Goal: Check status: Check status

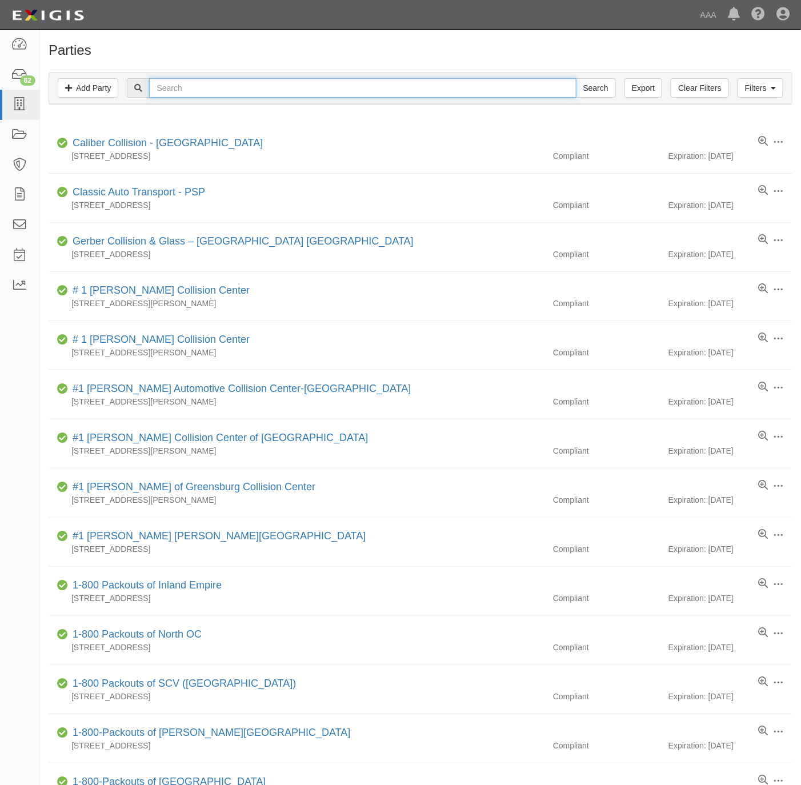
click at [235, 94] on input "text" at bounding box center [362, 87] width 427 height 19
type input "gator towing"
click at [576, 78] on input "Search" at bounding box center [596, 87] width 40 height 19
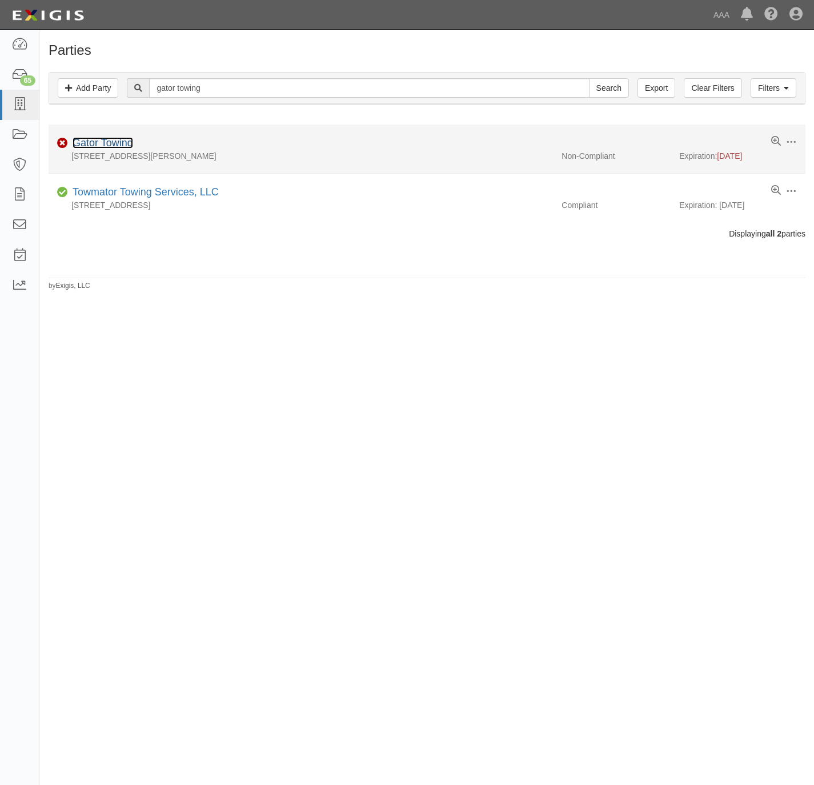
click at [101, 140] on link "Gator Towing" at bounding box center [103, 142] width 61 height 11
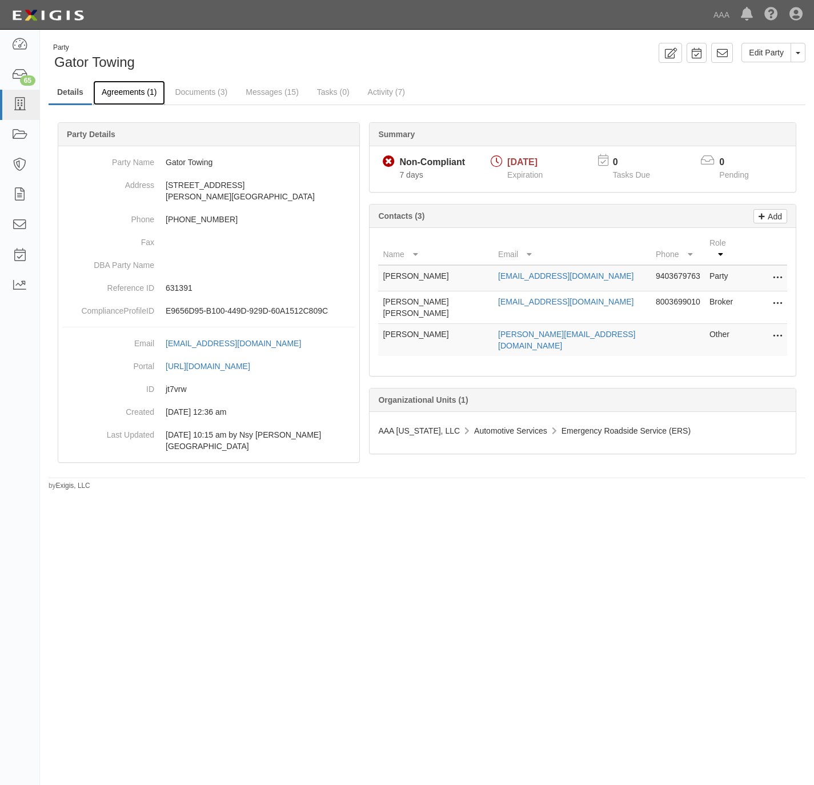
click at [120, 93] on link "Agreements (1)" at bounding box center [129, 93] width 72 height 25
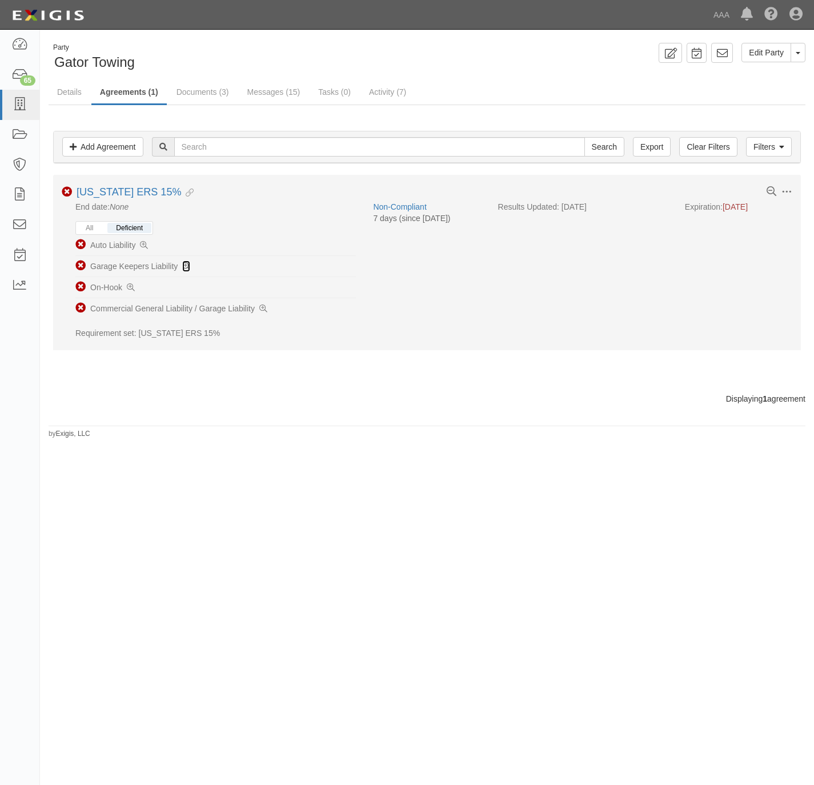
click at [188, 266] on icon at bounding box center [186, 267] width 8 height 8
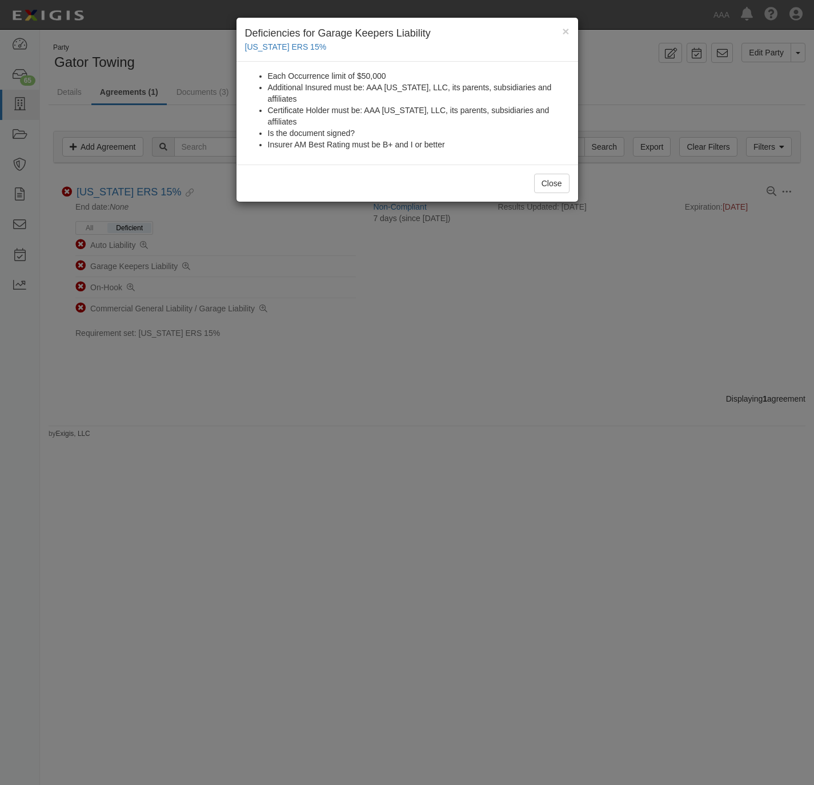
click at [391, 475] on div "× Deficiencies for Garage Keepers Liability [US_STATE] ERS 15% Each Occurrence …" at bounding box center [407, 392] width 814 height 785
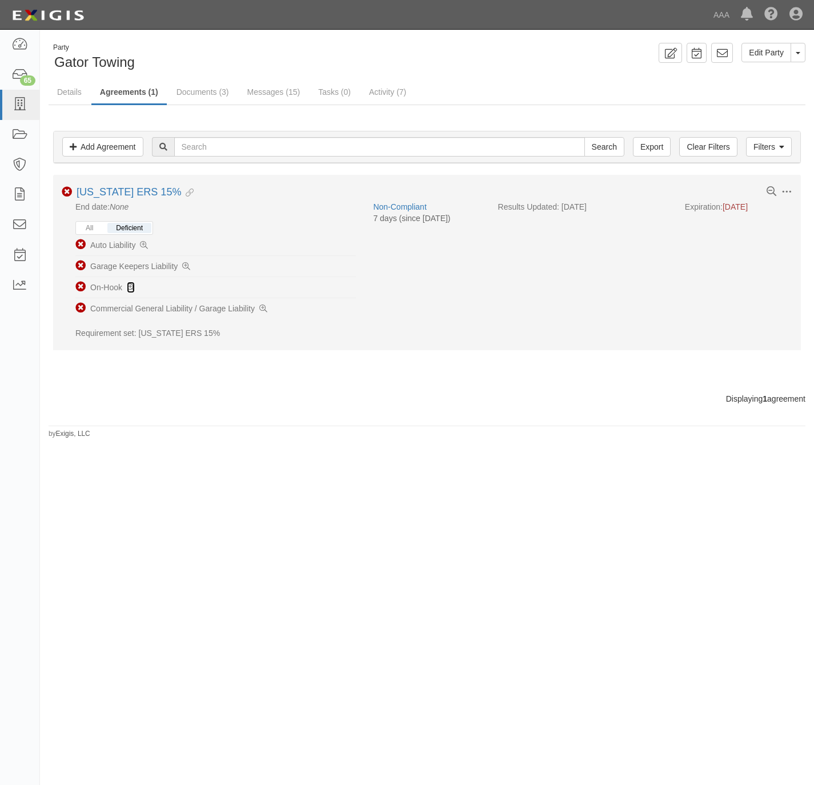
click at [132, 288] on icon at bounding box center [131, 288] width 8 height 8
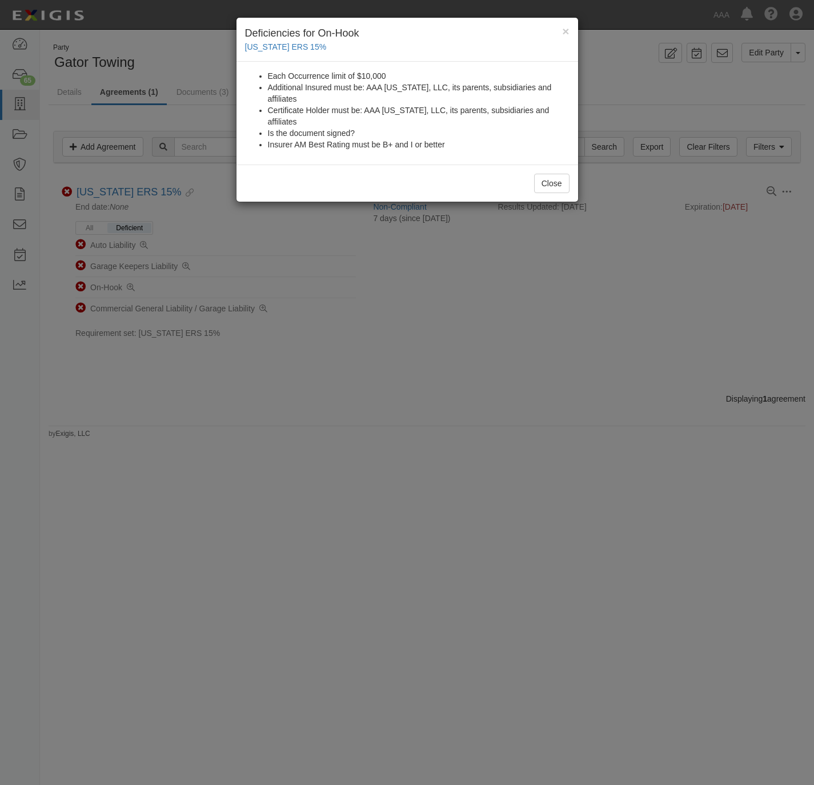
click at [559, 27] on h4 "Deficiencies for On-Hook" at bounding box center [407, 33] width 324 height 15
click at [561, 27] on div "× Deficiencies for On-Hook [US_STATE] ERS 15%" at bounding box center [407, 40] width 342 height 44
click at [607, 466] on div "× Deficiencies for On-Hook [US_STATE] ERS 15% Each Occurrence limit of $10,000 …" at bounding box center [407, 392] width 814 height 785
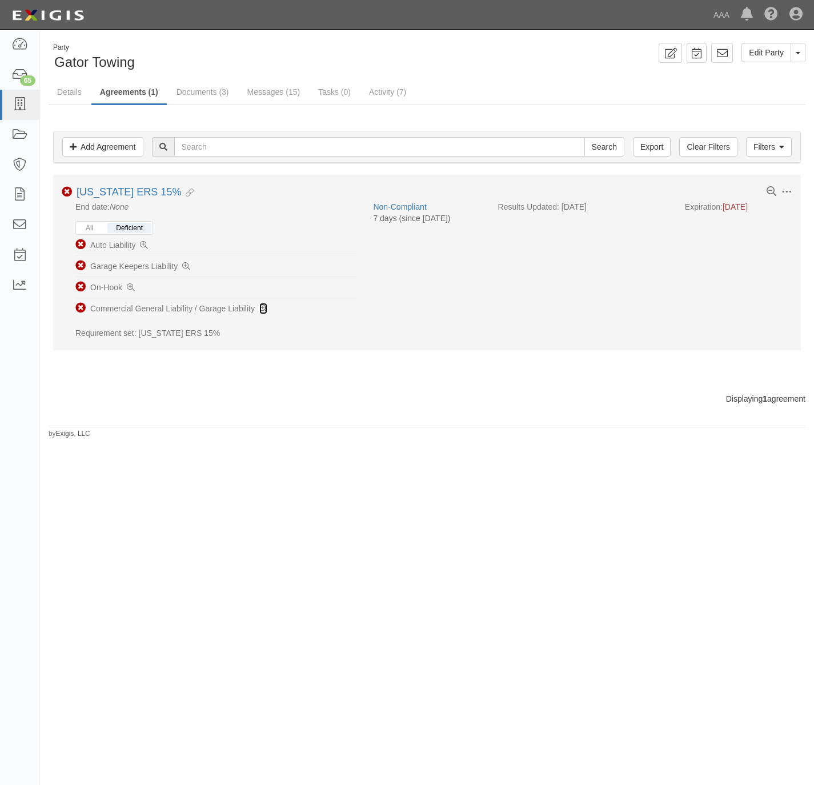
click at [266, 311] on icon at bounding box center [263, 309] width 8 height 8
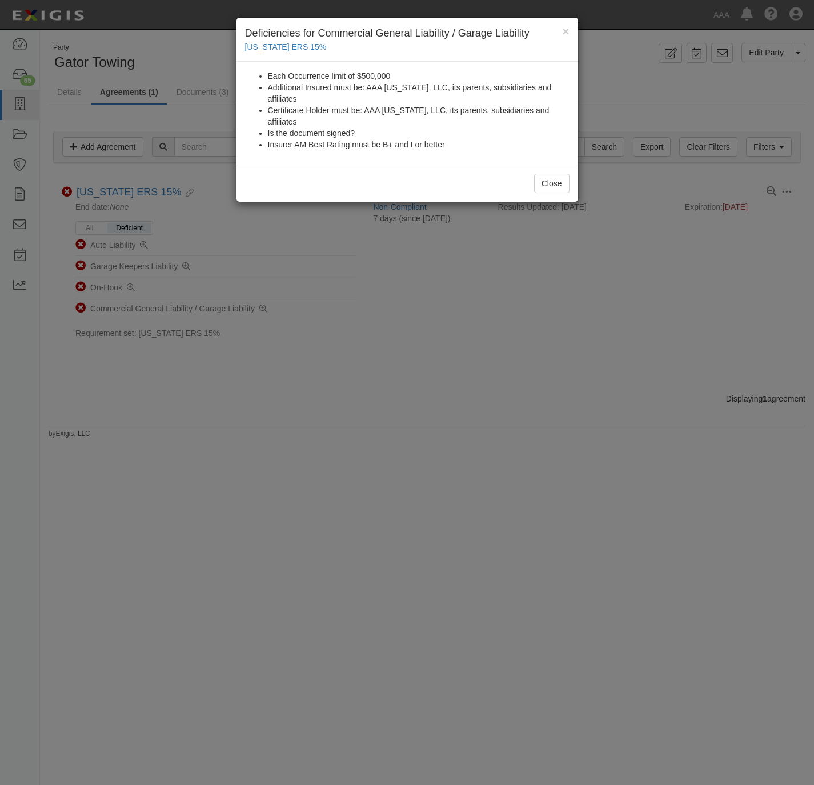
click at [396, 380] on div "× Deficiencies for Commercial General Liability / Garage Liability [US_STATE] E…" at bounding box center [407, 392] width 814 height 785
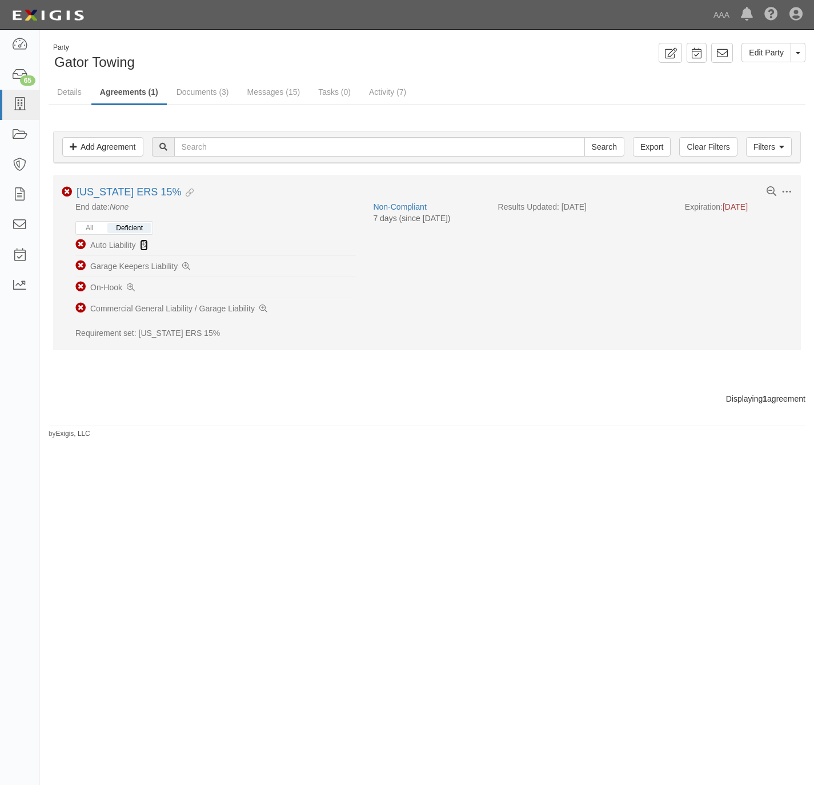
click at [144, 246] on icon at bounding box center [144, 246] width 8 height 8
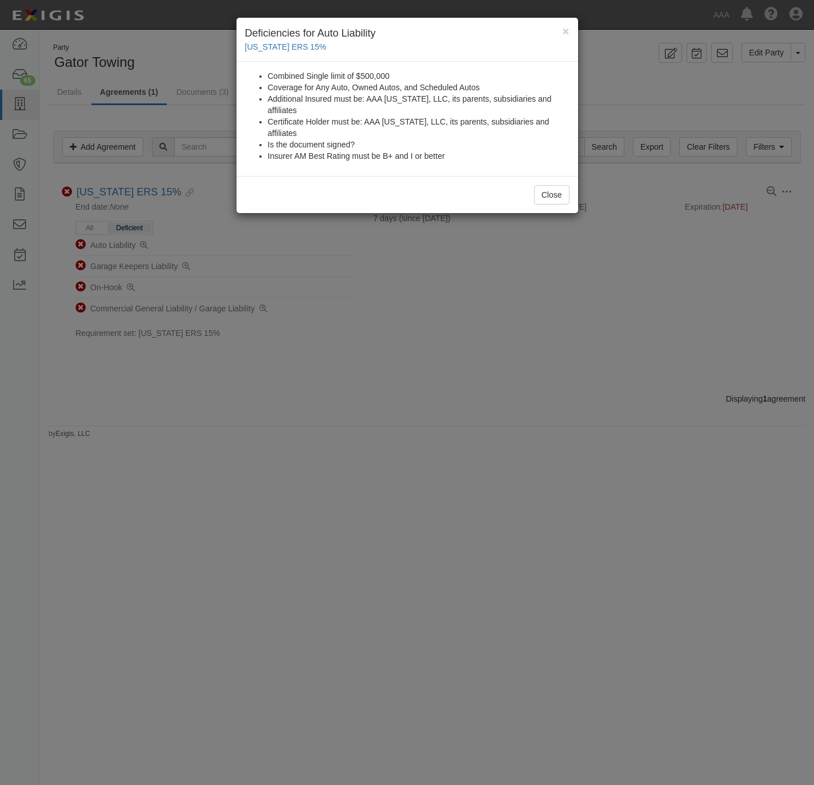
click at [343, 449] on div "× Deficiencies for Auto Liability [US_STATE] ERS 15% Combined Single limit of $…" at bounding box center [407, 392] width 814 height 785
